Goal: Information Seeking & Learning: Learn about a topic

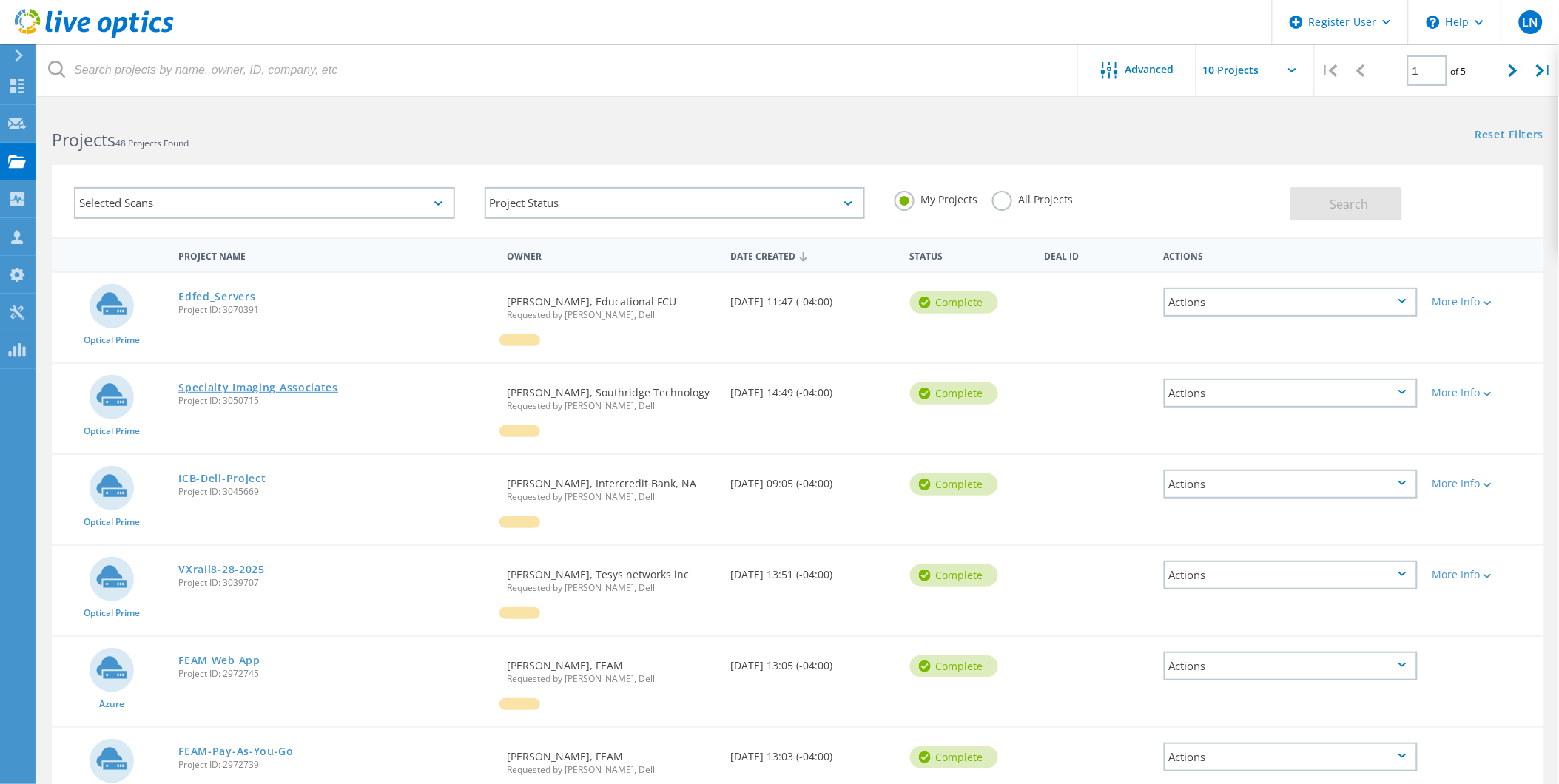
click at [301, 383] on link "Specialty Imaging Associates" at bounding box center [258, 387] width 160 height 10
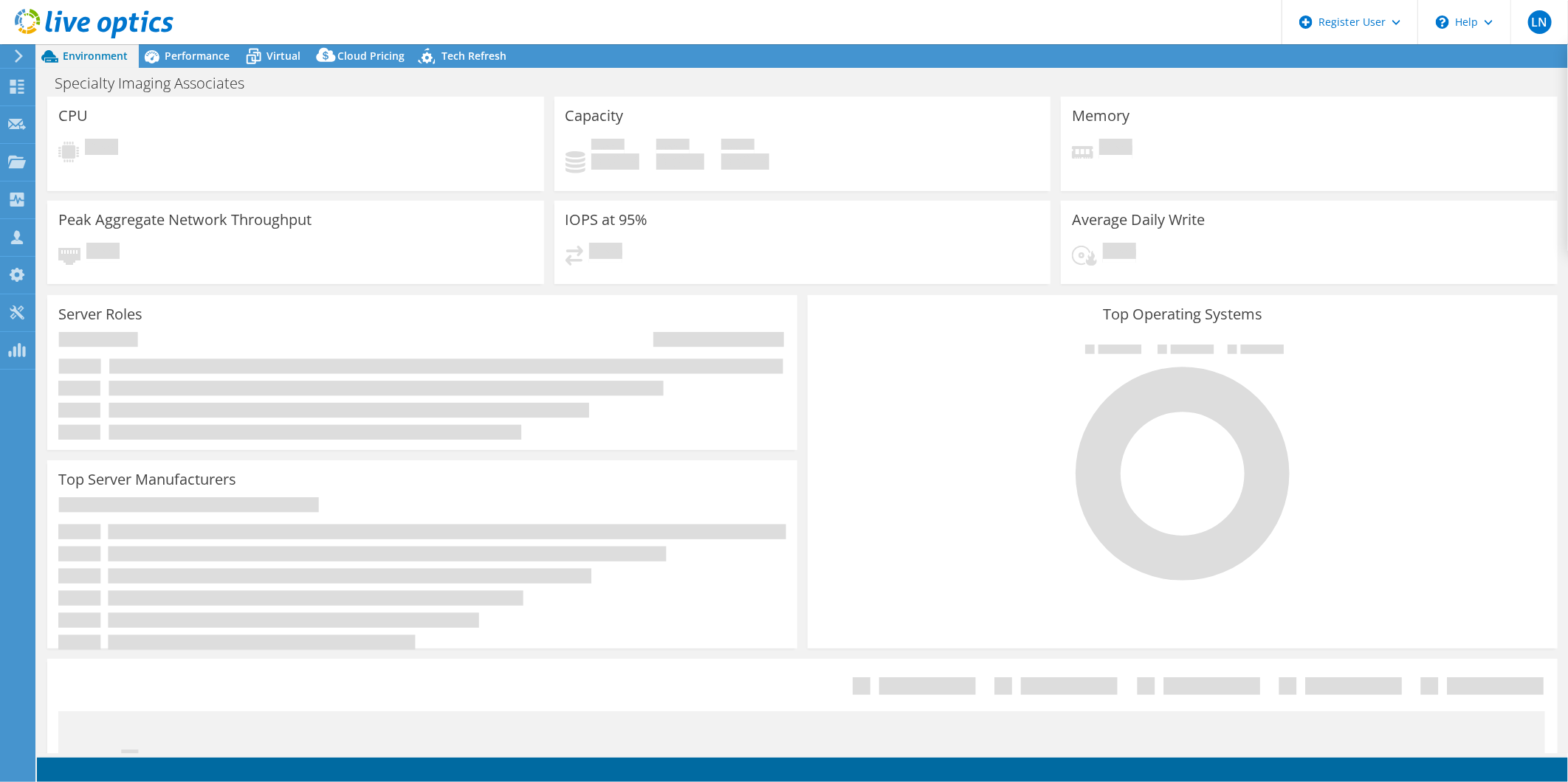
select select "USD"
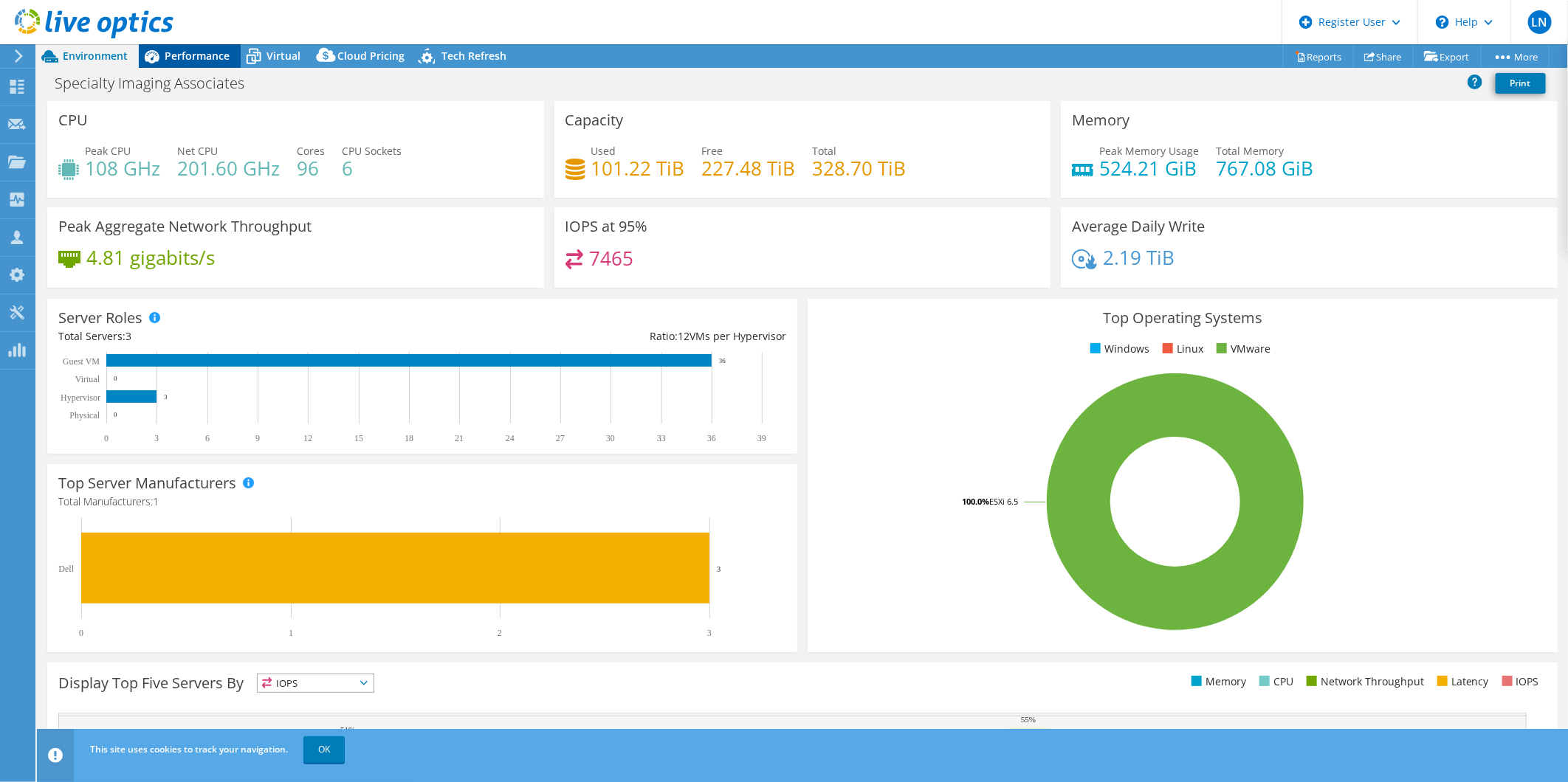
click at [217, 61] on span "Performance" at bounding box center [197, 56] width 65 height 14
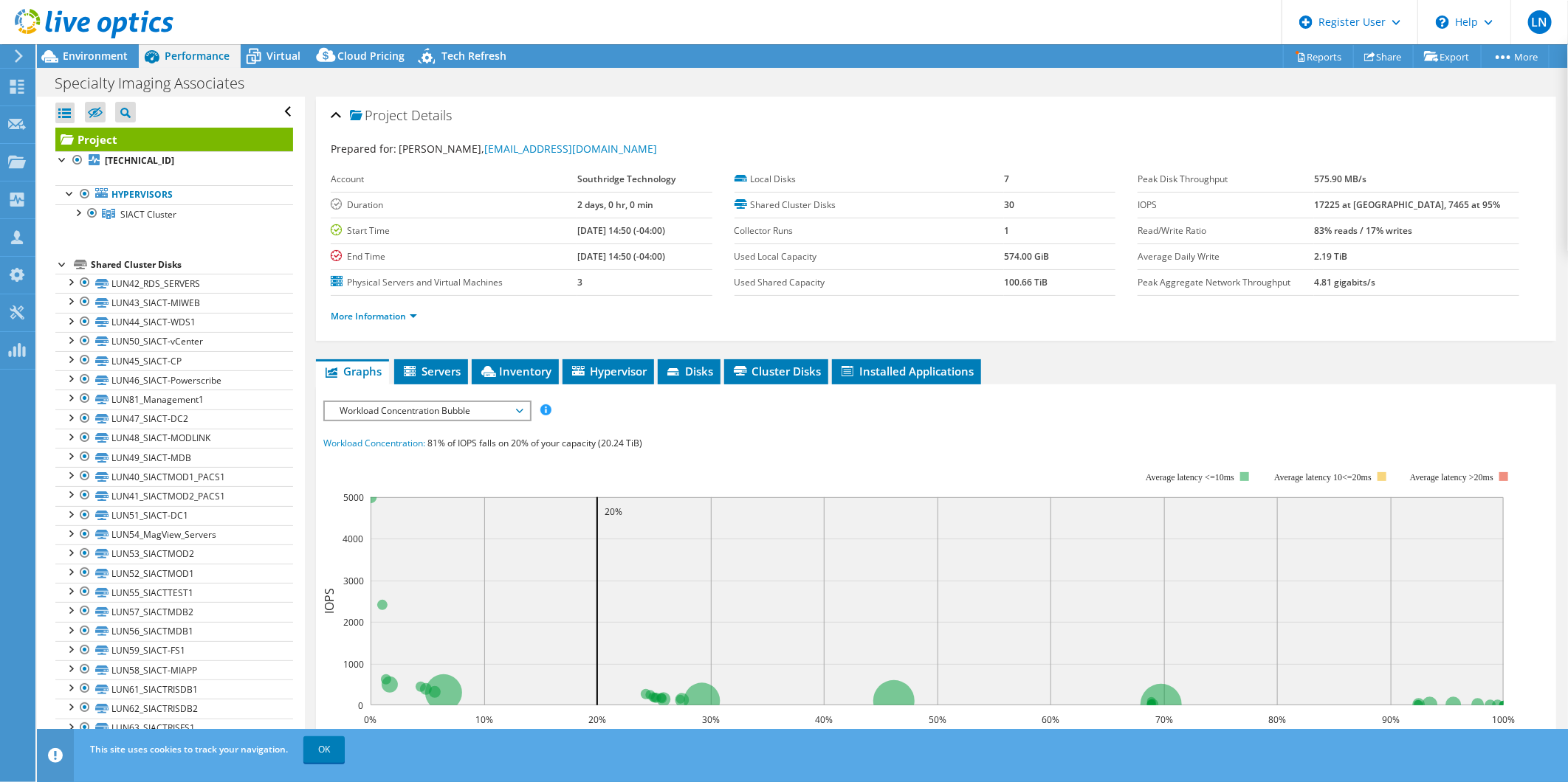
click at [408, 404] on span "Workload Concentration Bubble" at bounding box center [428, 411] width 190 height 18
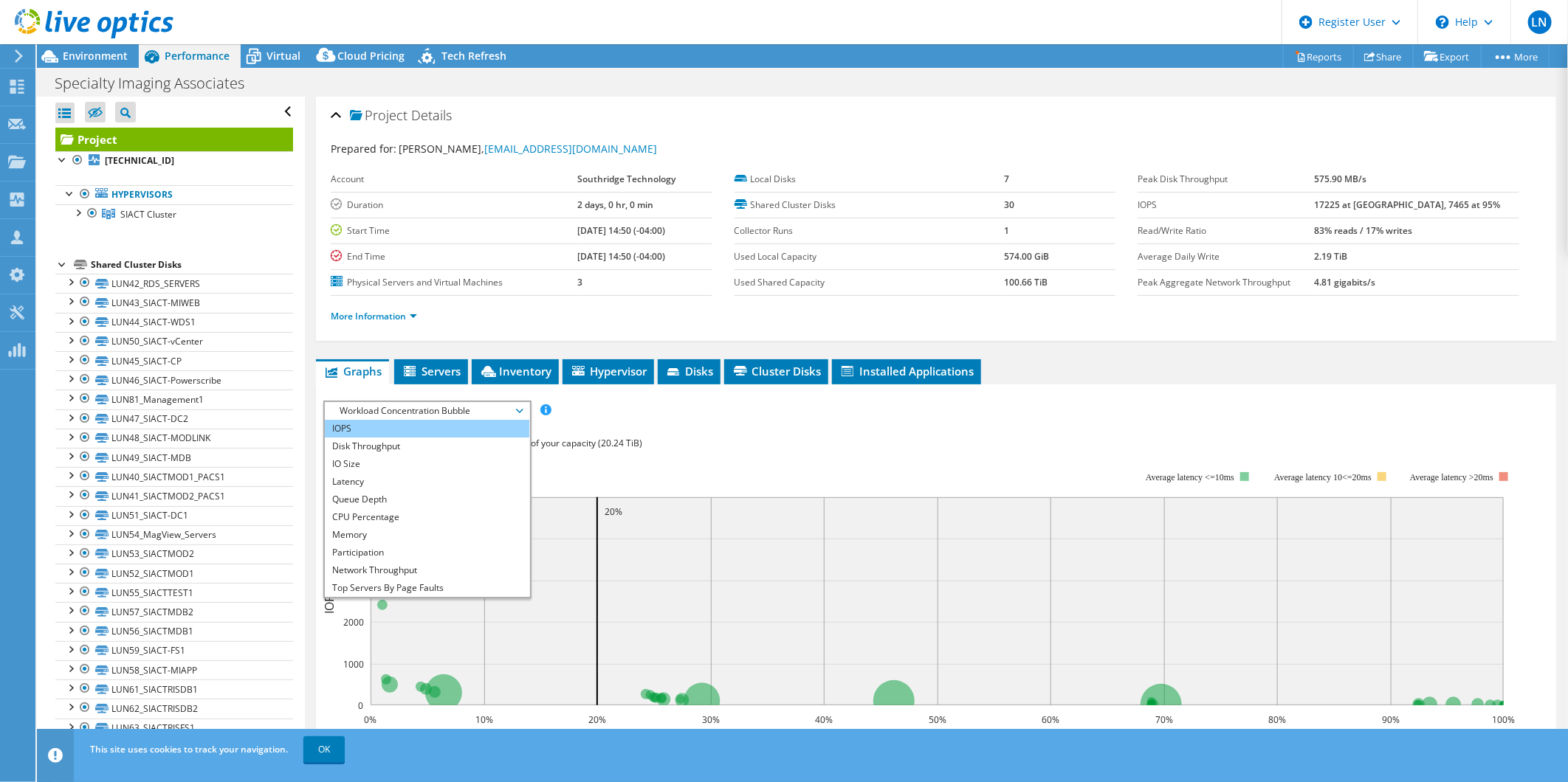
click at [408, 424] on li "IOPS" at bounding box center [427, 428] width 205 height 18
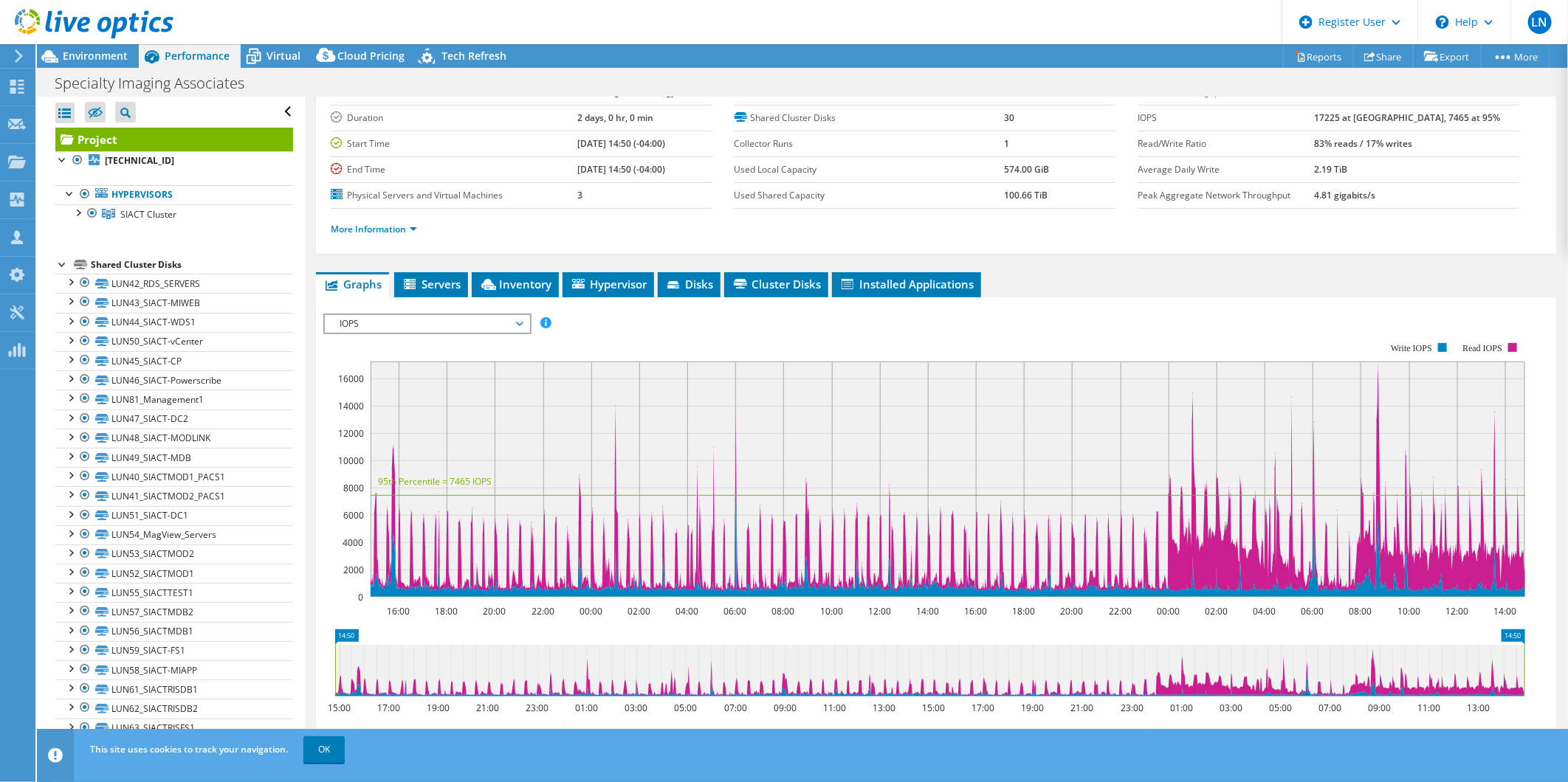
scroll to position [4, 0]
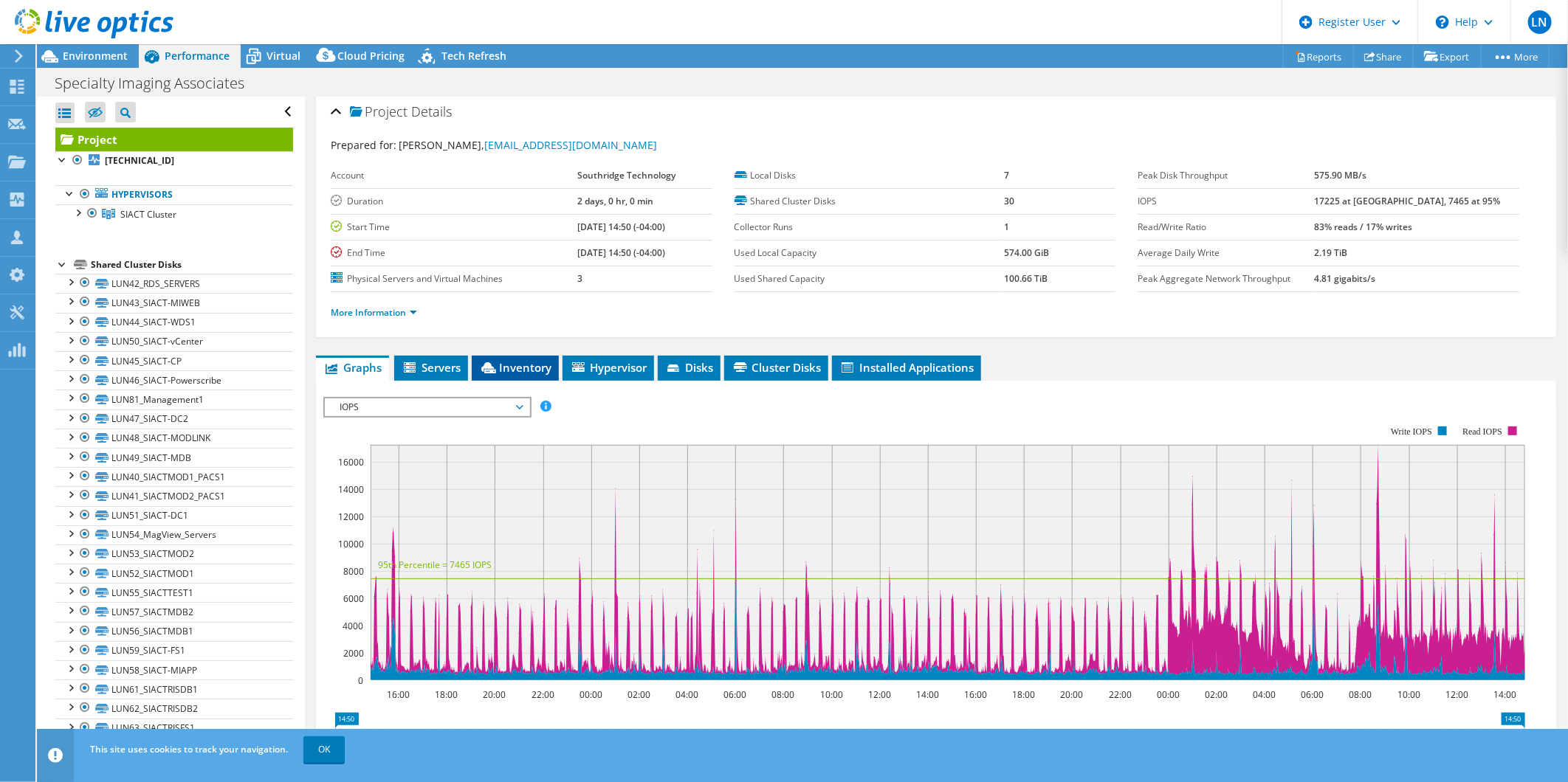
click at [535, 356] on li "Inventory" at bounding box center [516, 368] width 87 height 25
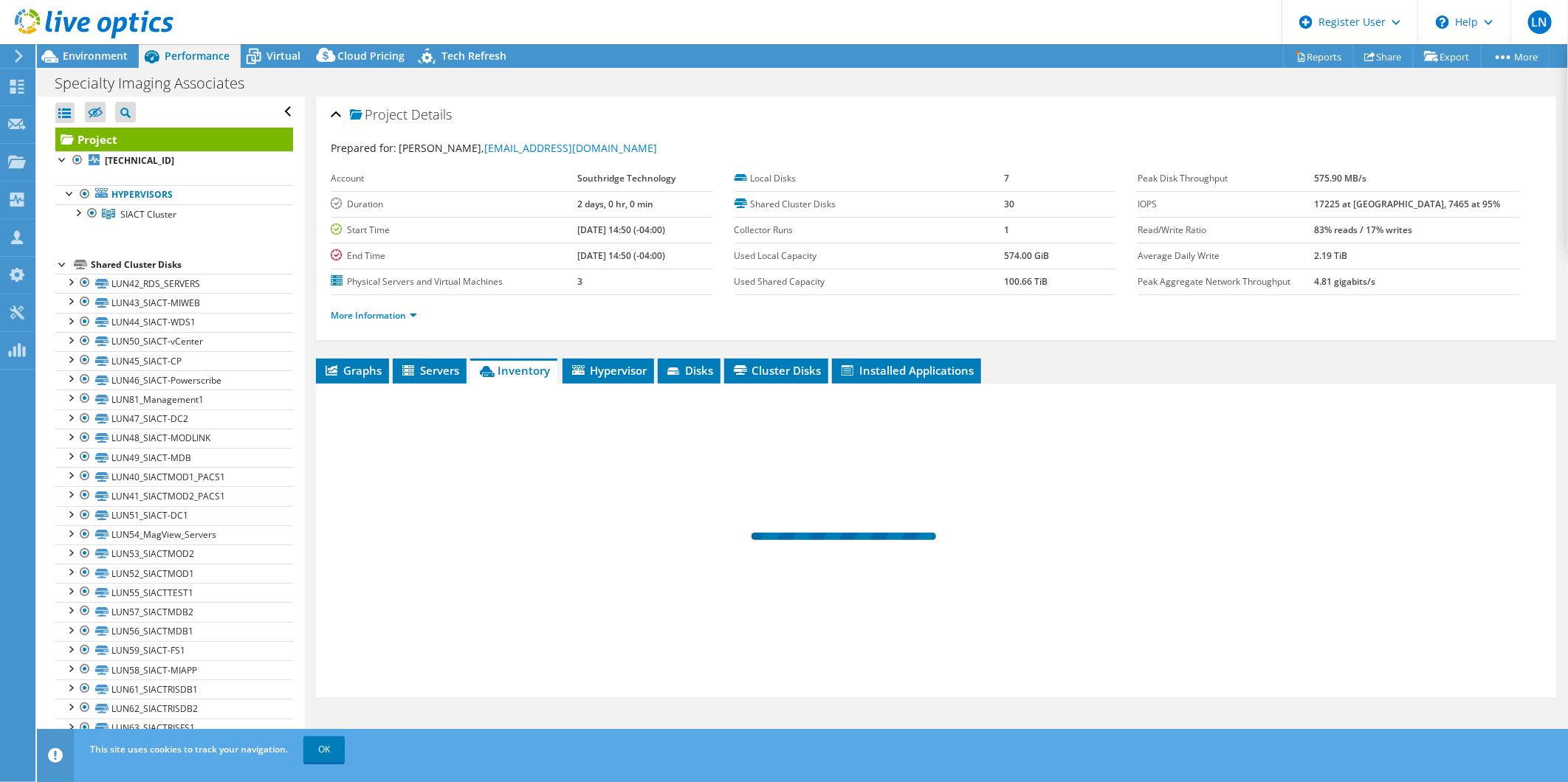
scroll to position [0, 0]
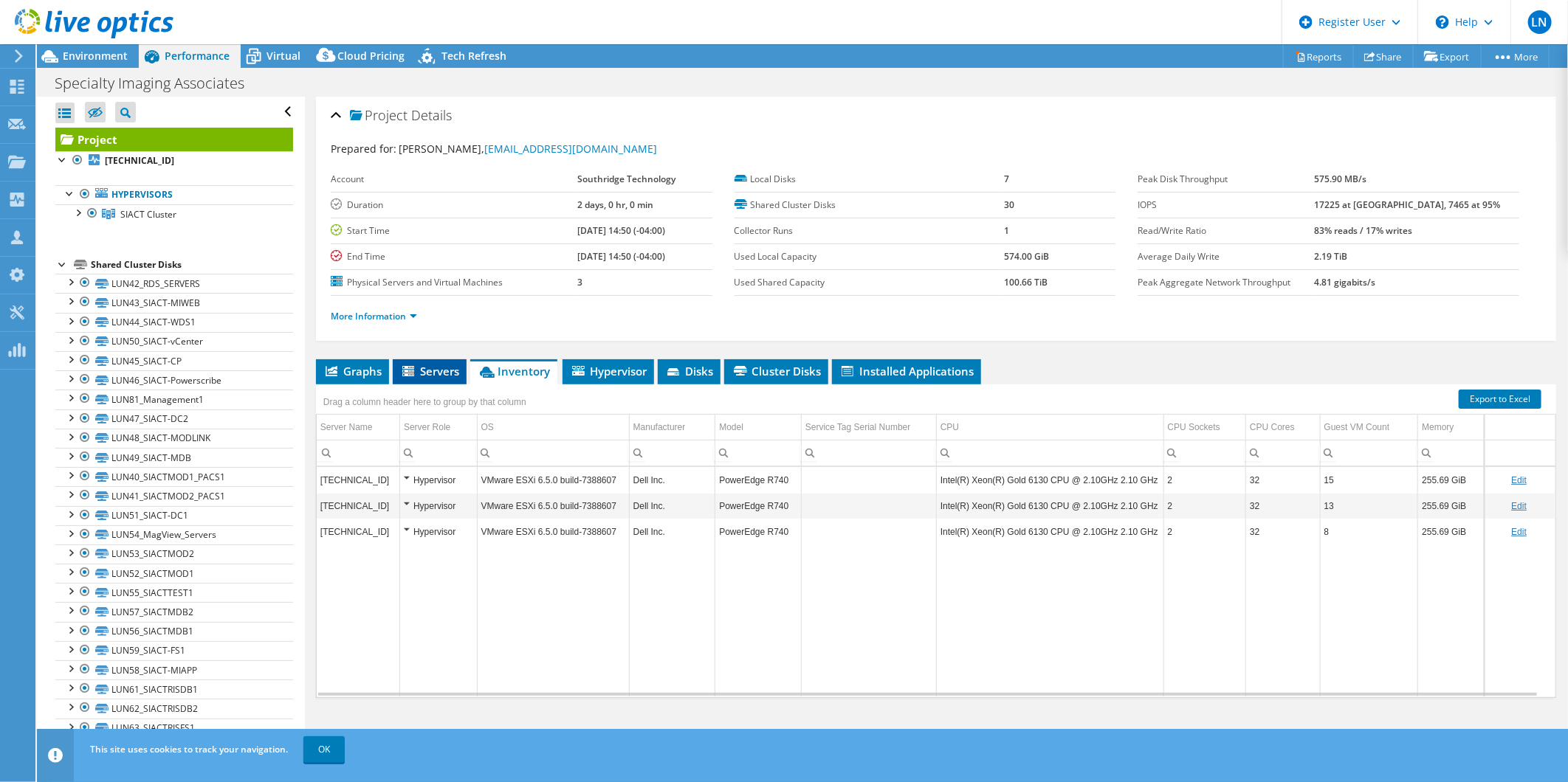
click at [414, 366] on icon at bounding box center [408, 371] width 11 height 10
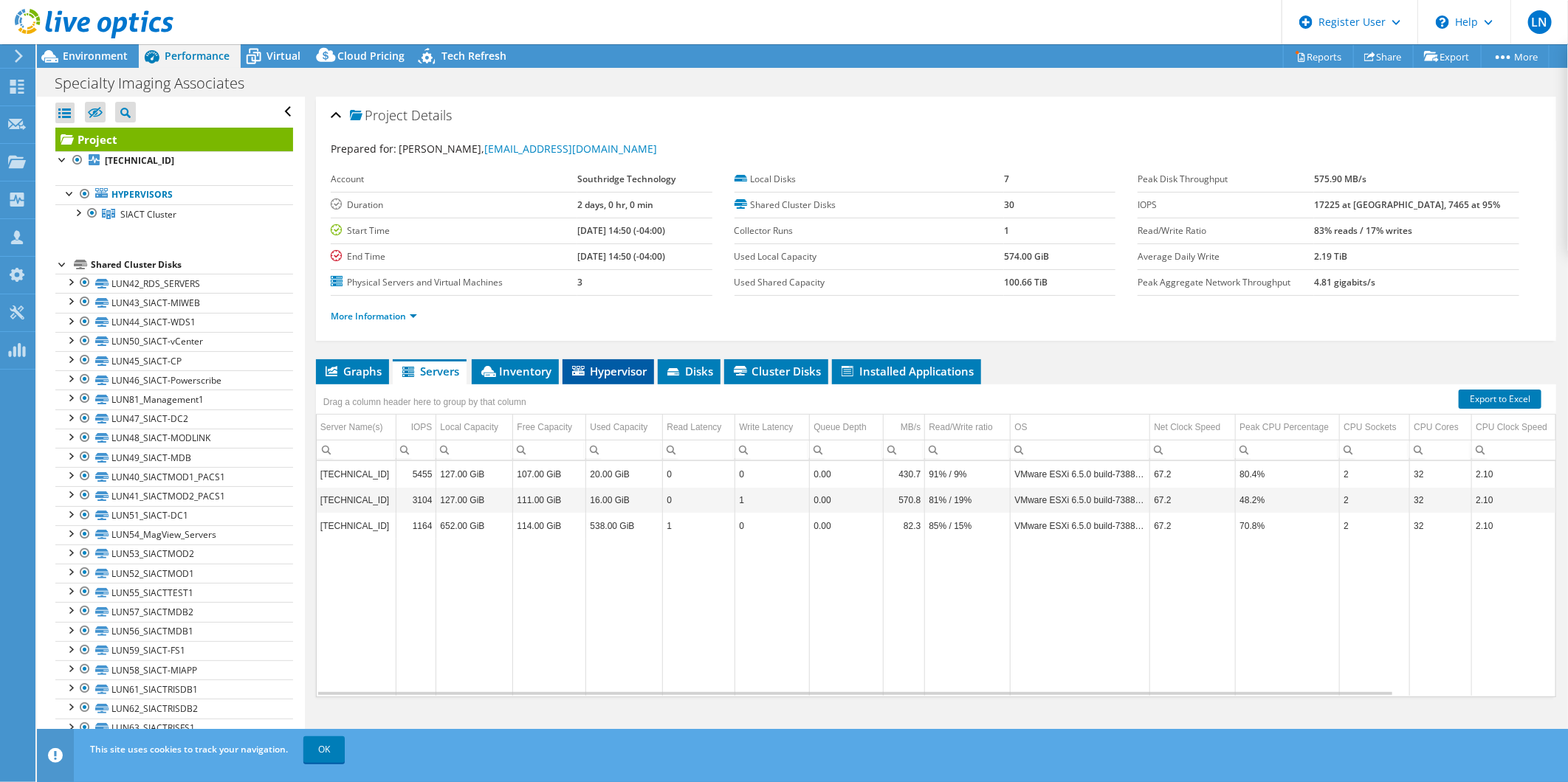
click at [599, 372] on span "Hypervisor" at bounding box center [609, 371] width 77 height 15
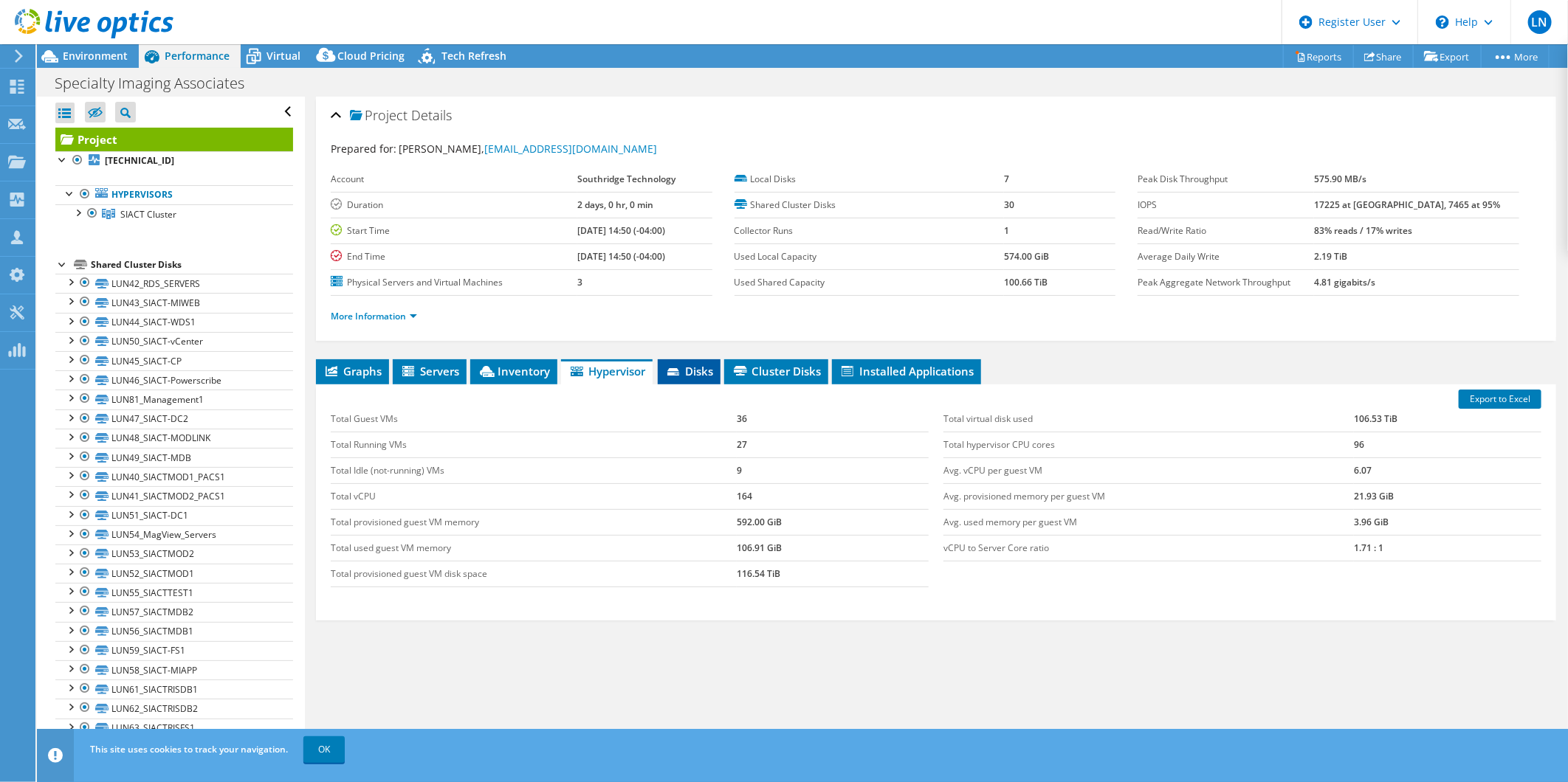
click at [709, 367] on span "Disks" at bounding box center [689, 371] width 48 height 15
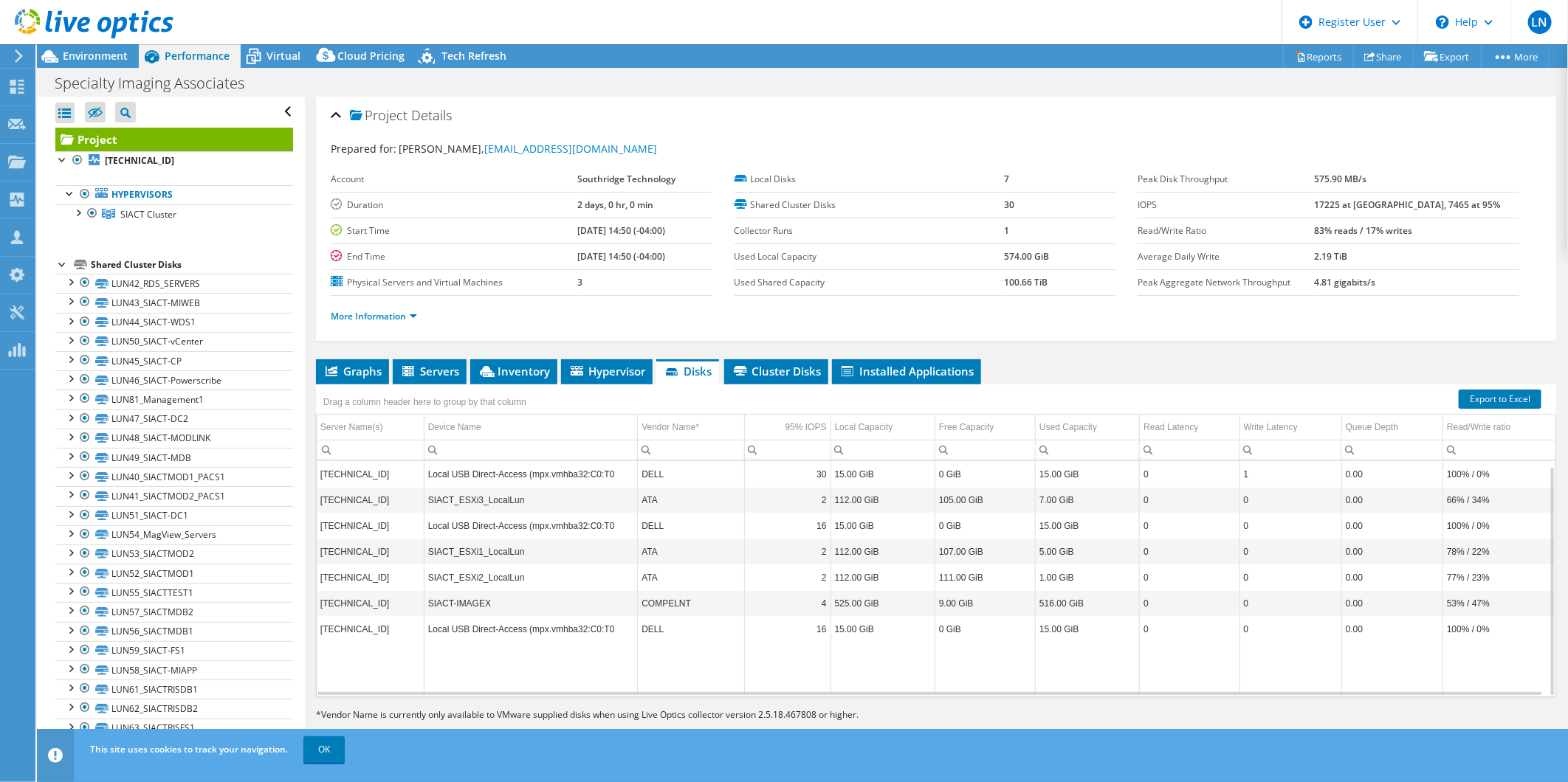
scroll to position [5, 0]
click at [751, 375] on span "Cluster Disks" at bounding box center [776, 371] width 90 height 15
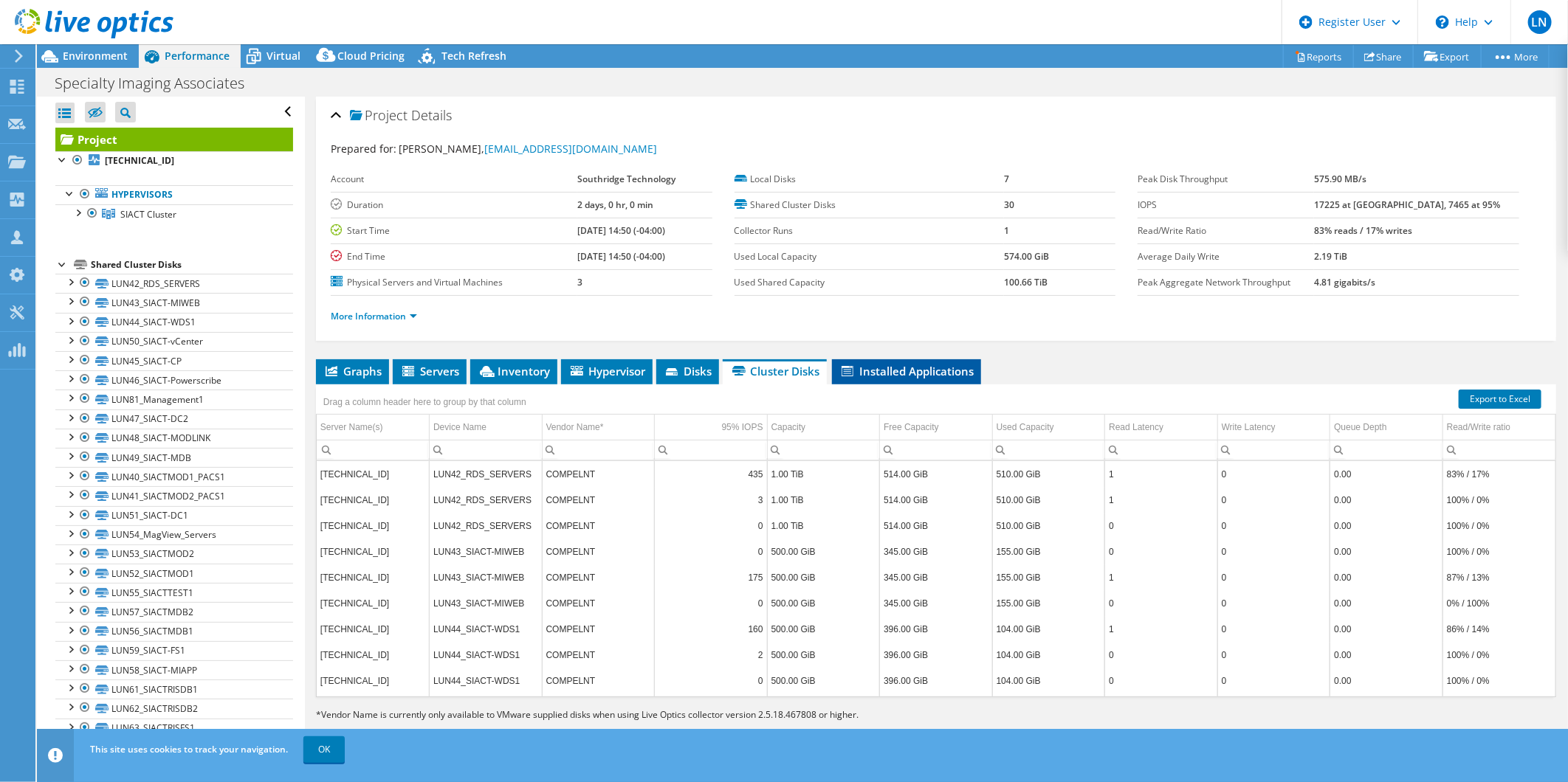
click at [913, 378] on li "Installed Applications" at bounding box center [907, 371] width 149 height 25
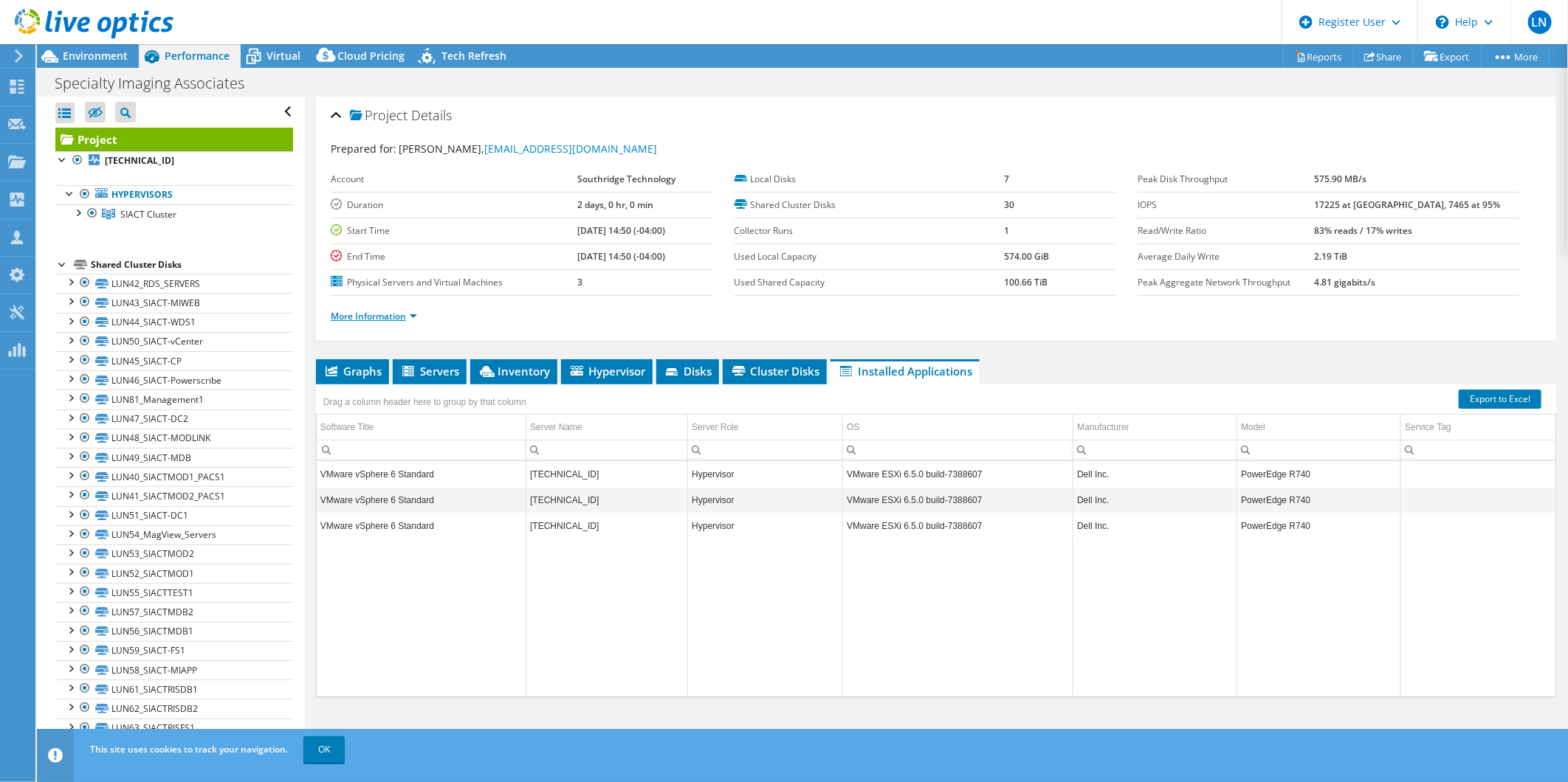
click at [371, 319] on link "More Information" at bounding box center [374, 316] width 87 height 12
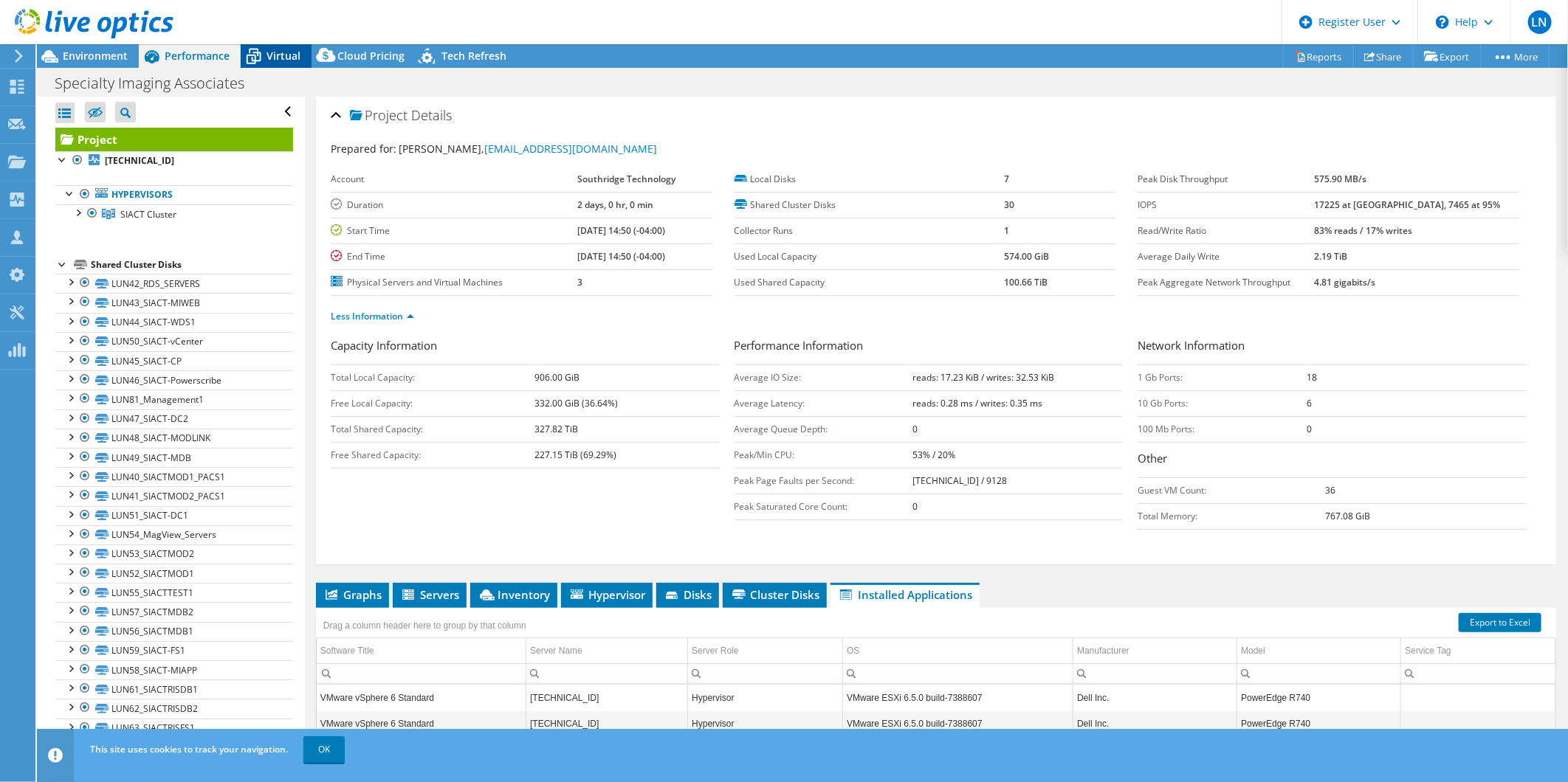
click at [267, 54] on span "Virtual" at bounding box center [284, 56] width 34 height 14
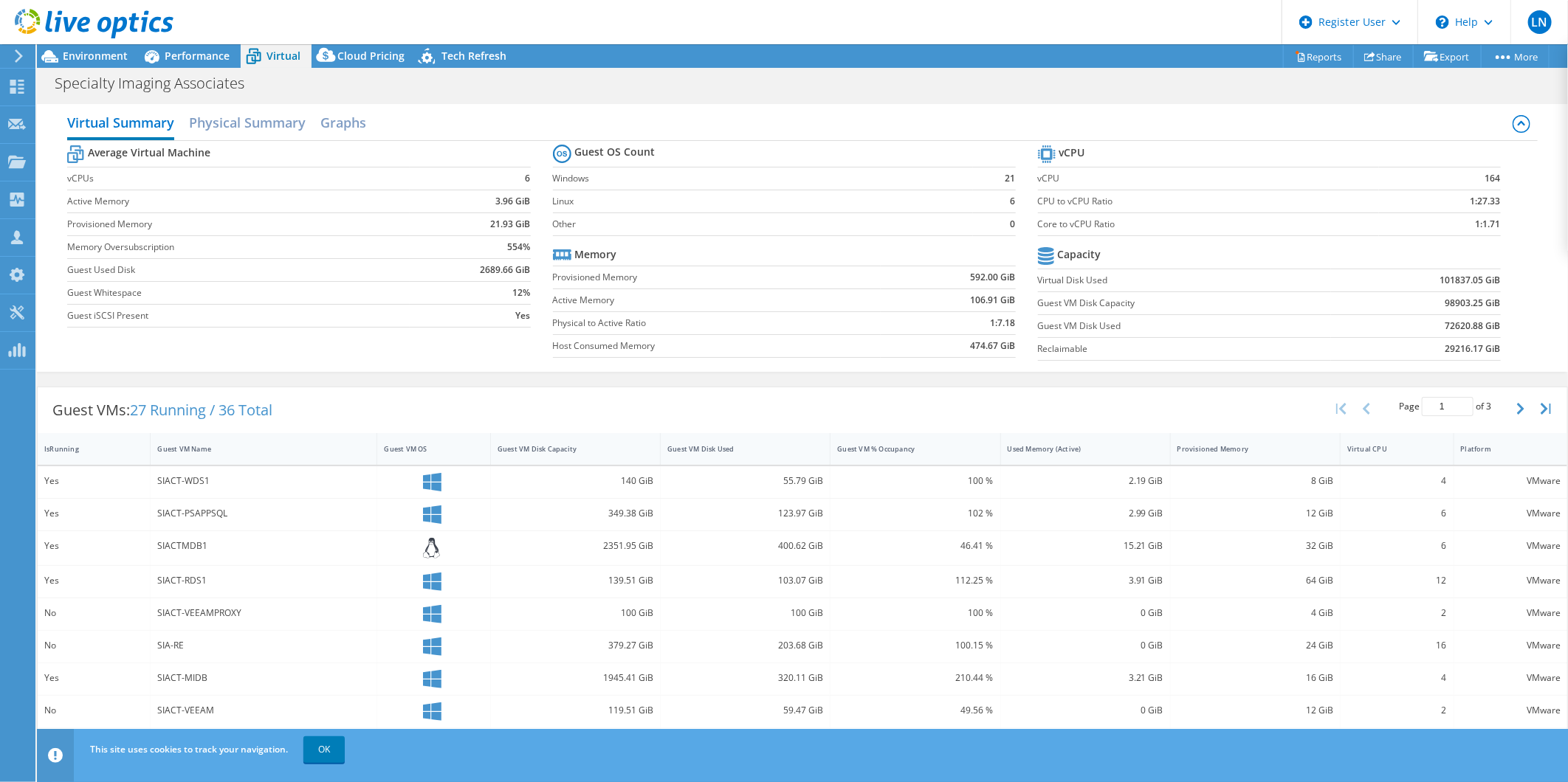
scroll to position [164, 0]
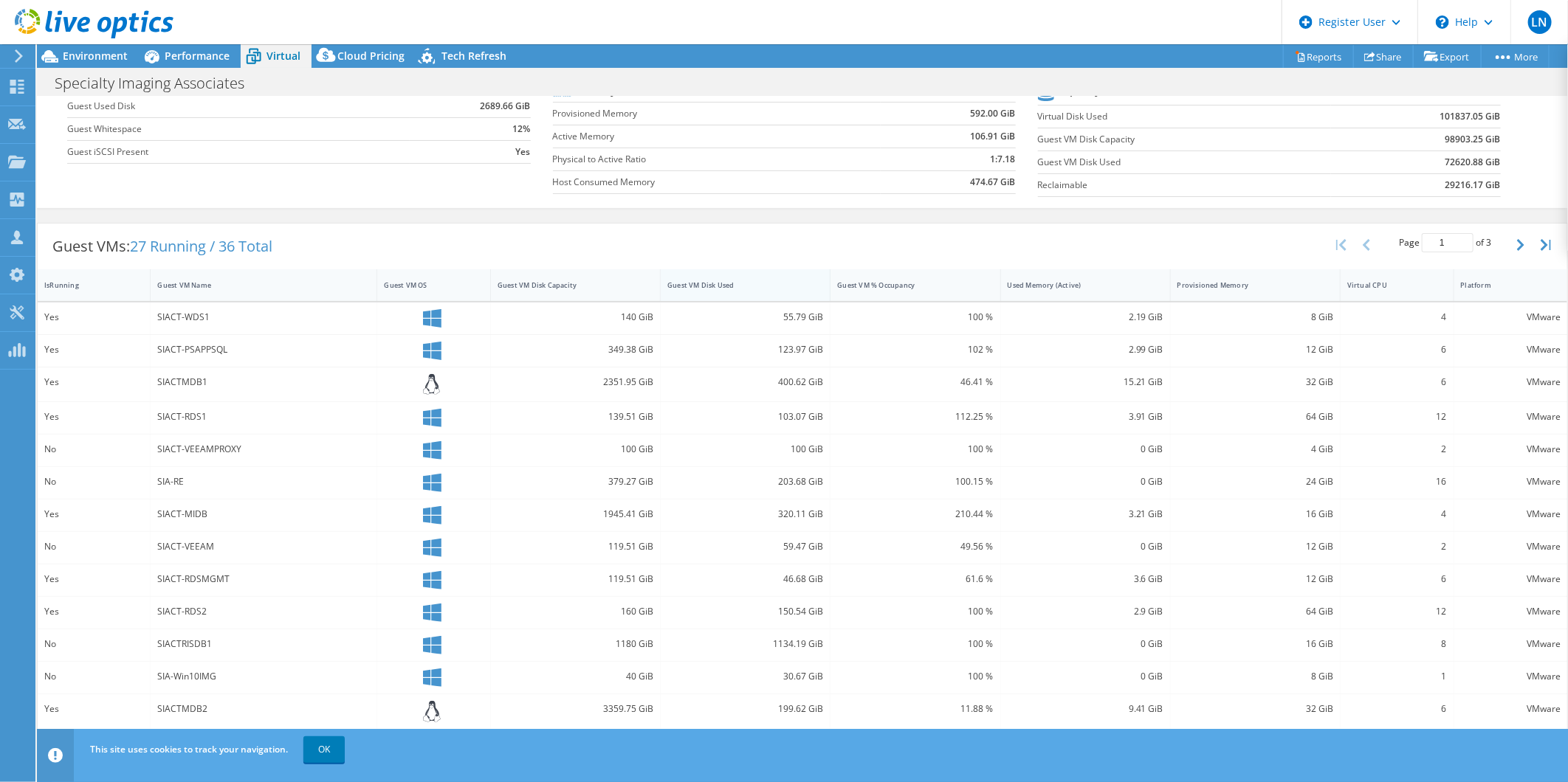
click at [729, 286] on div "Guest VM Disk Used" at bounding box center [736, 285] width 138 height 10
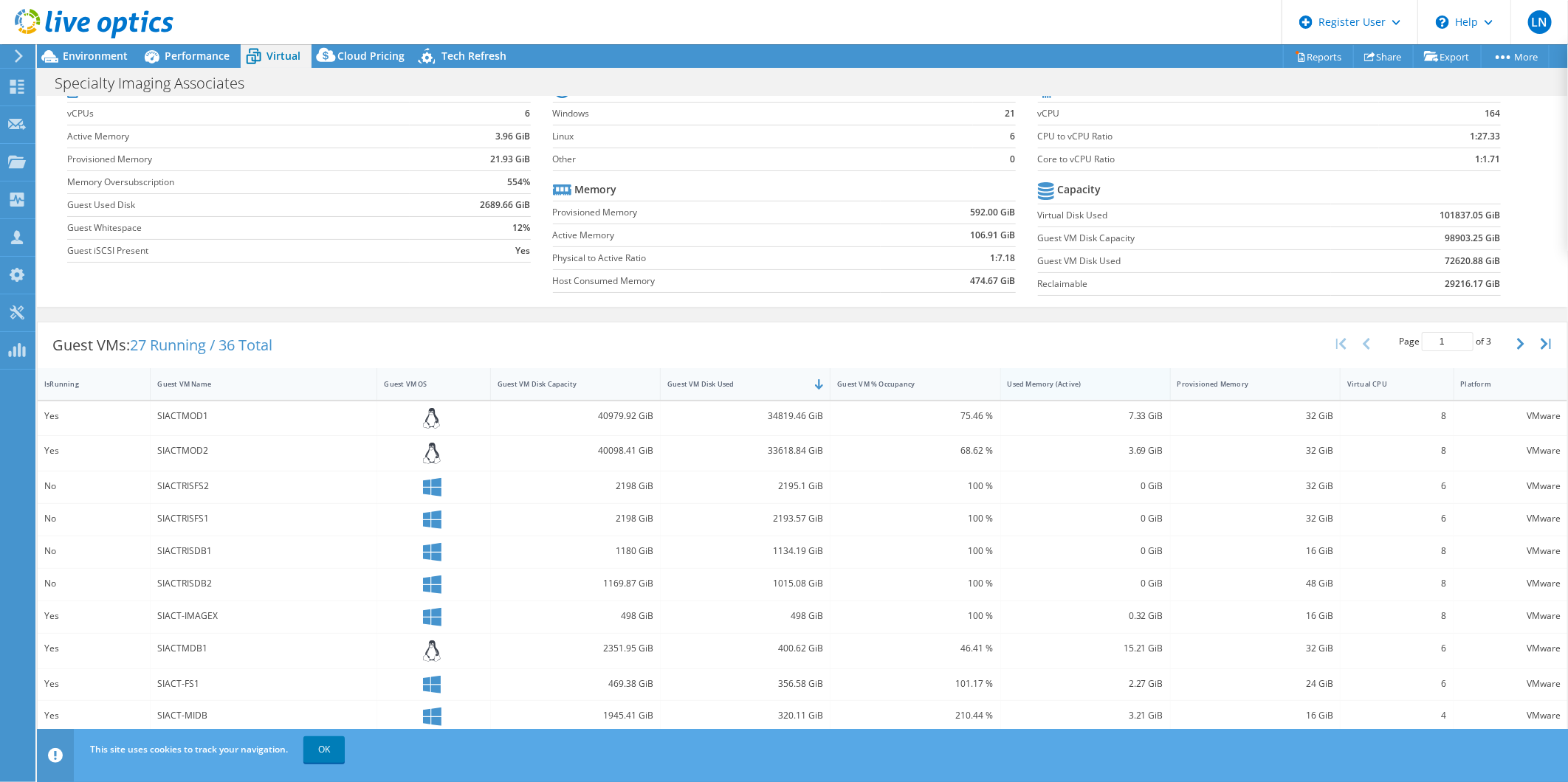
scroll to position [0, 0]
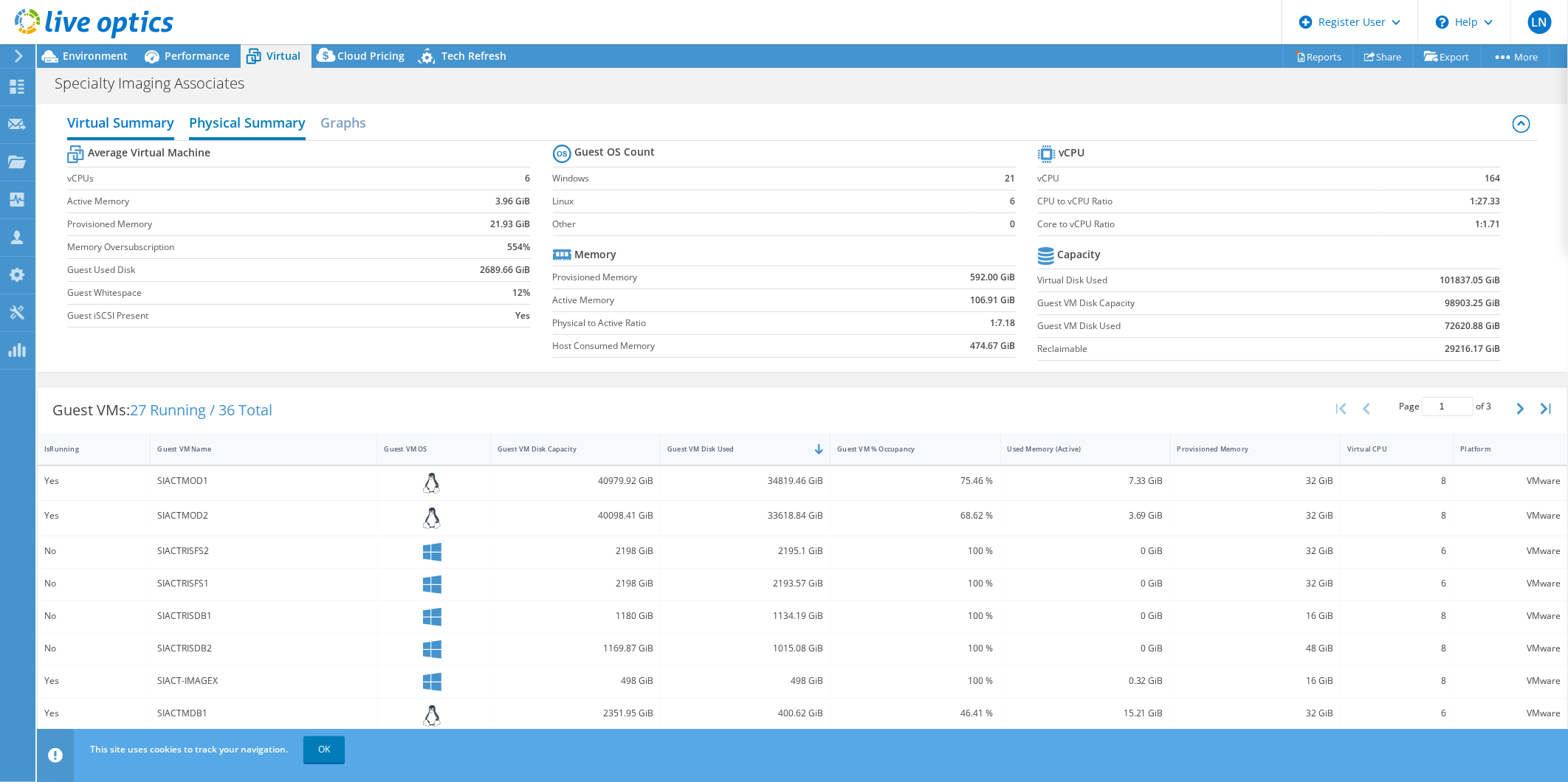
click at [260, 123] on h2 "Physical Summary" at bounding box center [248, 124] width 116 height 32
